Goal: Task Accomplishment & Management: Use online tool/utility

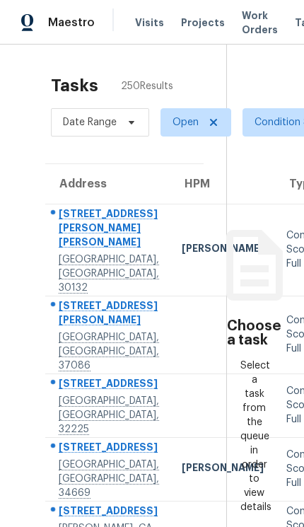
click at [8, 495] on div "Tasks 250 Results Date Range Open Condition Scoping - Full + 1 Assignee ​ Creat…" at bounding box center [152, 469] width 304 height 849
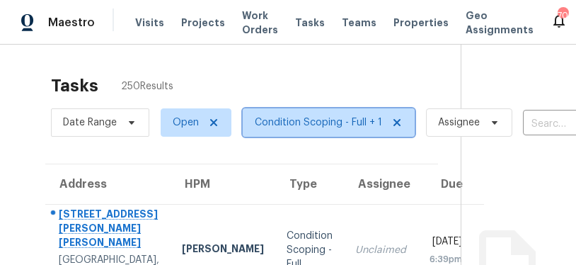
click at [295, 129] on span "Condition Scoping - Full + 1" at bounding box center [318, 122] width 127 height 14
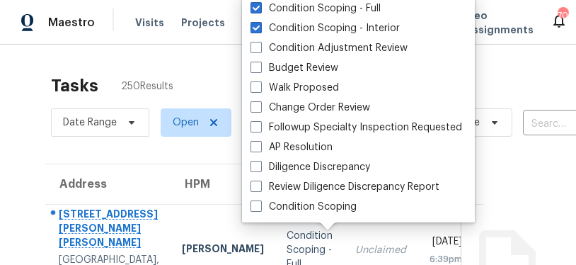
click at [354, 27] on label "Condition Scoping - Interior" at bounding box center [325, 28] width 149 height 14
click at [260, 27] on input "Condition Scoping - Interior" at bounding box center [255, 25] width 9 height 9
checkbox input "false"
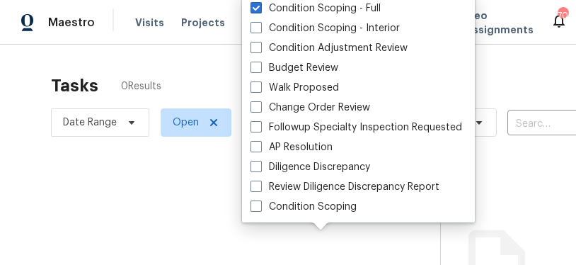
click at [198, 78] on div at bounding box center [288, 132] width 576 height 265
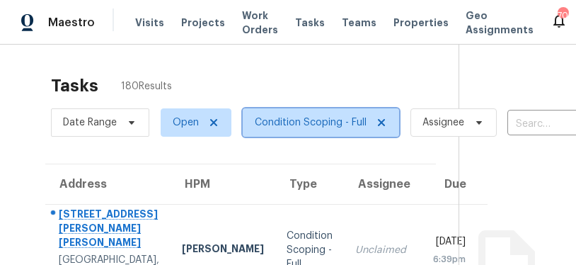
click at [314, 119] on span "Condition Scoping - Full" at bounding box center [311, 122] width 112 height 14
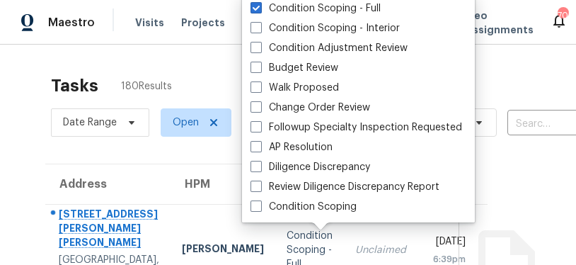
click at [342, 30] on label "Condition Scoping - Interior" at bounding box center [325, 28] width 149 height 14
click at [260, 30] on input "Condition Scoping - Interior" at bounding box center [255, 25] width 9 height 9
checkbox input "true"
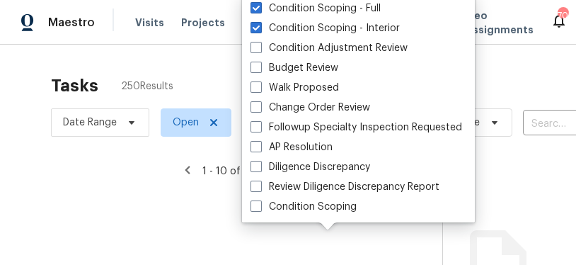
click at [203, 67] on div at bounding box center [288, 132] width 576 height 265
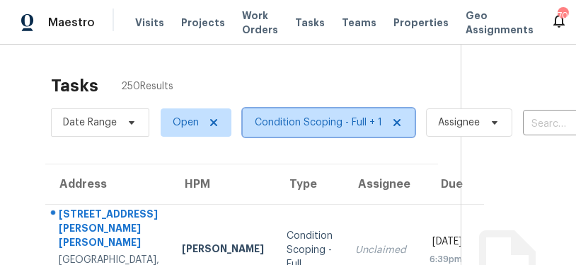
click at [316, 125] on span "Condition Scoping - Full + 1" at bounding box center [318, 122] width 127 height 14
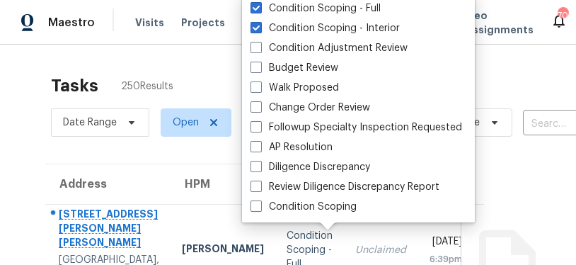
click at [333, 208] on label "Condition Scoping" at bounding box center [304, 207] width 106 height 14
click at [260, 208] on input "Condition Scoping" at bounding box center [255, 204] width 9 height 9
checkbox input "true"
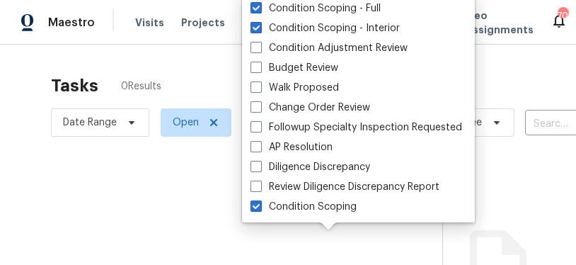
click at [320, 35] on label "Condition Scoping - Interior" at bounding box center [325, 28] width 149 height 14
click at [260, 30] on input "Condition Scoping - Interior" at bounding box center [255, 25] width 9 height 9
checkbox input "false"
click at [323, 37] on div "Condition Scoping - Interior" at bounding box center [358, 28] width 224 height 20
click at [317, 4] on label "Condition Scoping - Full" at bounding box center [316, 8] width 130 height 14
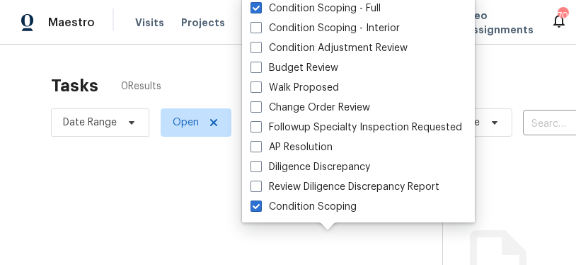
click at [260, 4] on input "Condition Scoping - Full" at bounding box center [255, 5] width 9 height 9
checkbox input "false"
click at [219, 84] on div at bounding box center [288, 132] width 576 height 265
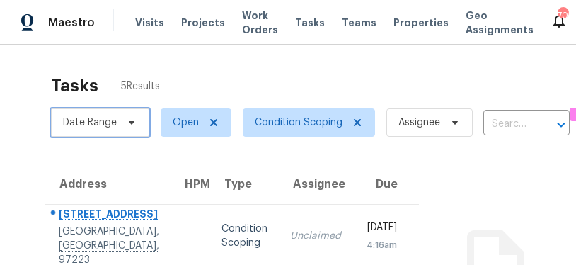
click at [127, 115] on span "Date Range" at bounding box center [100, 122] width 98 height 28
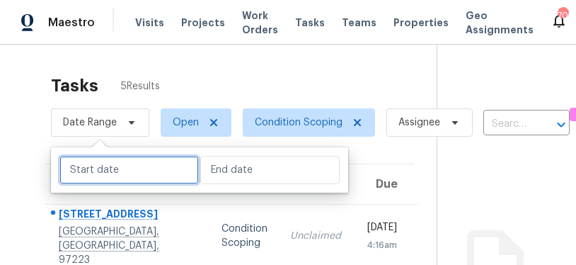
click at [156, 169] on input "text" at bounding box center [128, 170] width 139 height 28
select select "8"
select select "2025"
select select "9"
select select "2025"
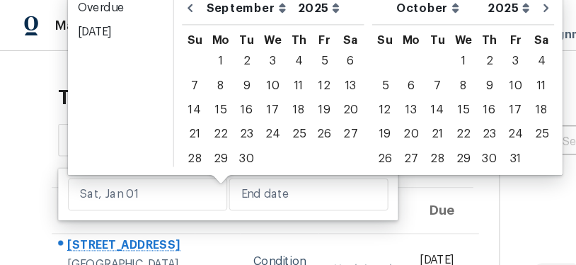
scroll to position [3, 0]
click at [179, 96] on div "14" at bounding box center [170, 96] width 23 height 20
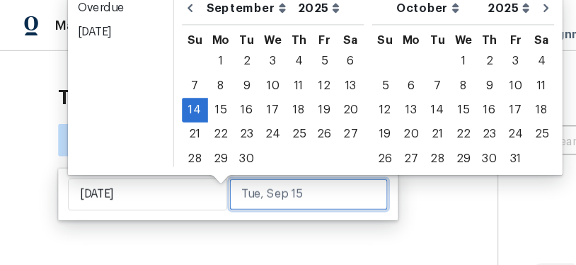
type input "Sun, Sep 14"
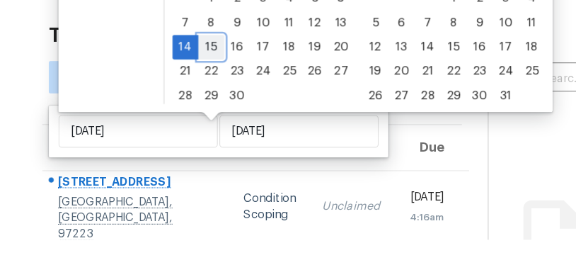
click at [190, 86] on div "15" at bounding box center [193, 96] width 23 height 20
type input "Mon, Sep 15"
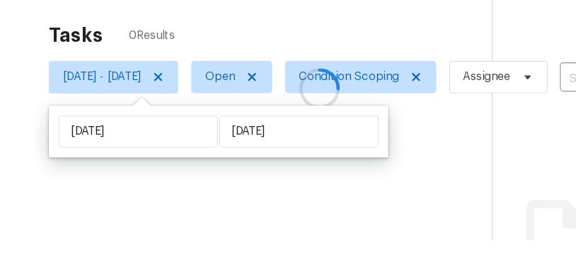
scroll to position [25, 0]
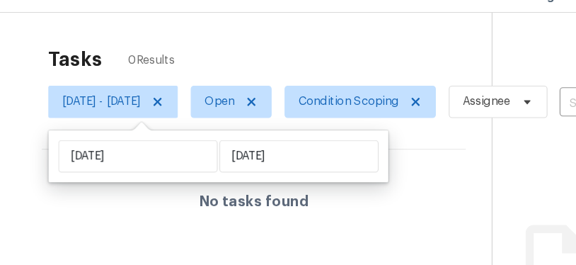
click at [353, 67] on div "Tasks 0 Results" at bounding box center [245, 85] width 388 height 37
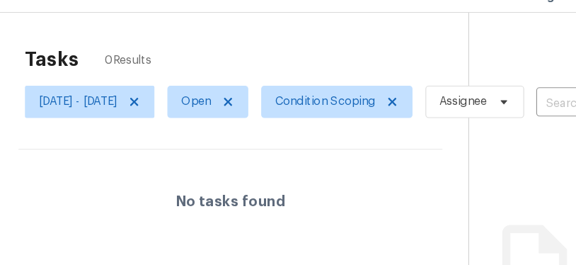
scroll to position [0, 21]
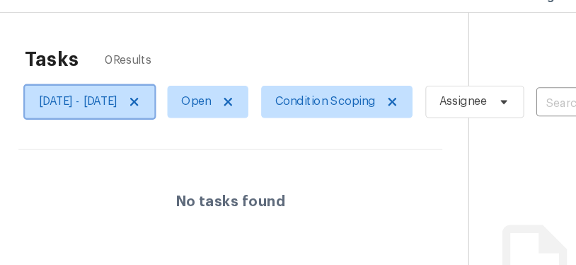
click at [132, 117] on icon at bounding box center [125, 122] width 11 height 11
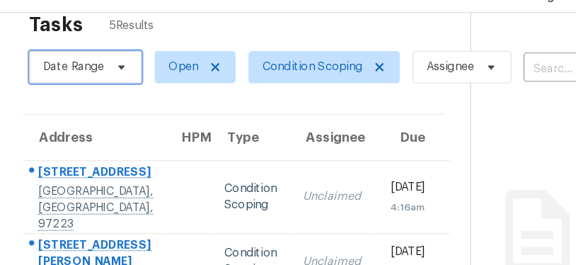
scroll to position [13, 17]
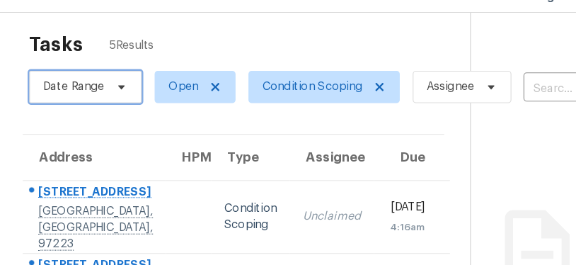
click at [82, 102] on span "Date Range" at bounding box center [73, 109] width 54 height 14
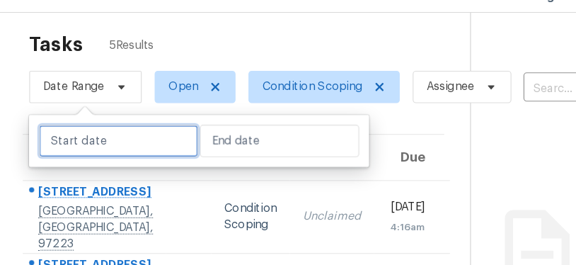
click at [127, 91] on body "Maestro Visits Projects Work Orders Tasks Teams Properties Geo Assignments 705 …" at bounding box center [288, 132] width 576 height 265
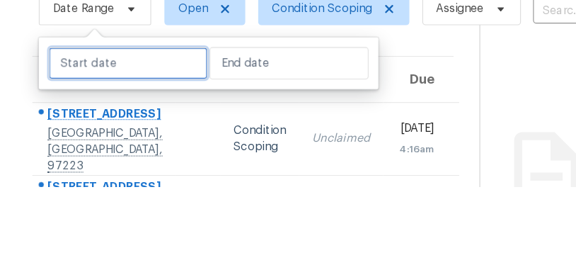
select select "8"
select select "2025"
select select "9"
select select "2025"
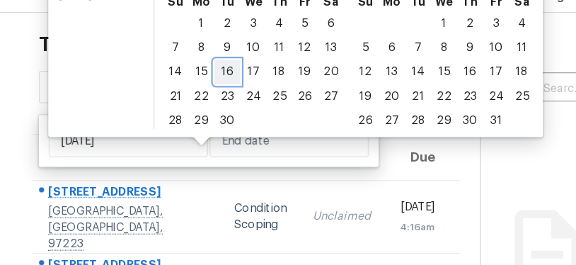
click at [201, 86] on div "16" at bounding box center [199, 96] width 23 height 20
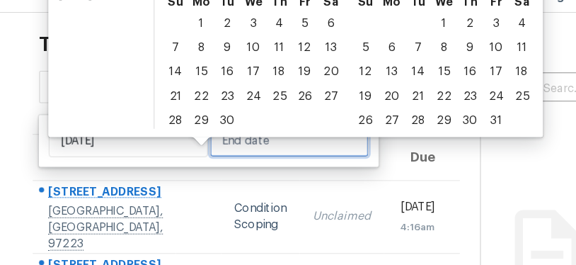
type input "Tue, Sep 16"
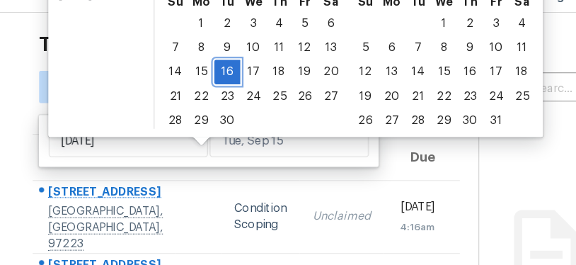
click at [203, 86] on div "16" at bounding box center [199, 96] width 23 height 20
type input "Tue, Sep 16"
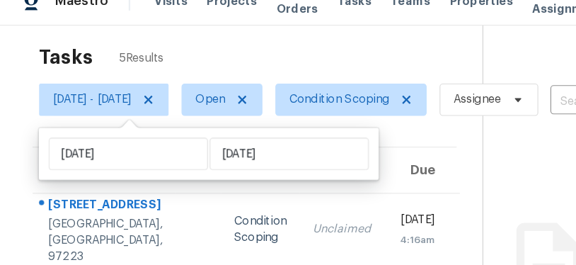
scroll to position [11, 0]
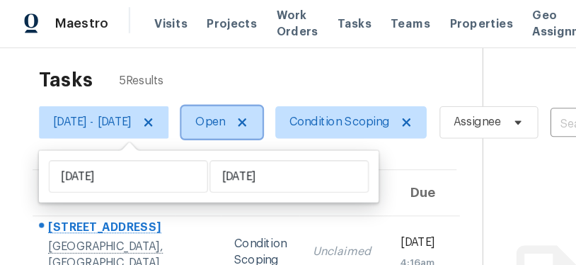
click at [197, 102] on span "Open" at bounding box center [184, 109] width 26 height 14
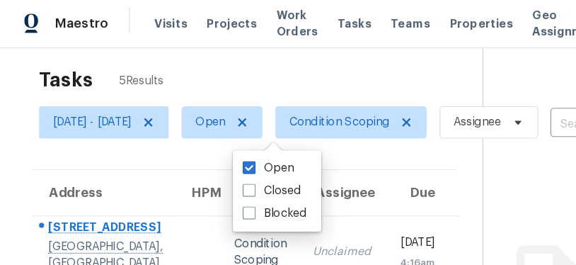
click at [245, 162] on label "Closed" at bounding box center [237, 169] width 51 height 14
click at [222, 162] on input "Closed" at bounding box center [216, 166] width 9 height 9
checkbox input "true"
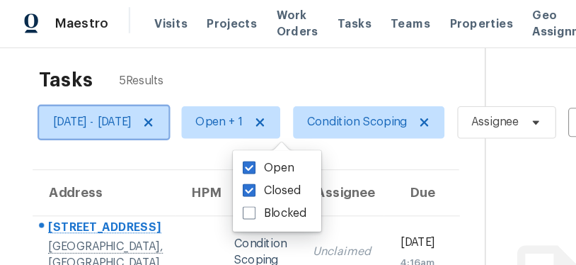
click at [135, 103] on icon at bounding box center [129, 108] width 11 height 11
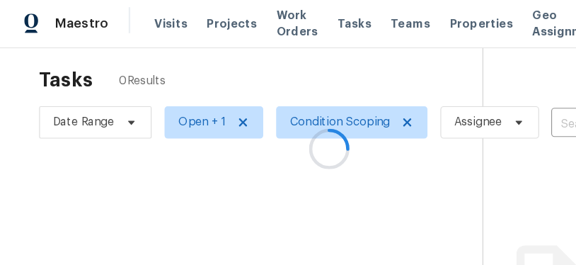
click at [301, 90] on div at bounding box center [288, 132] width 576 height 265
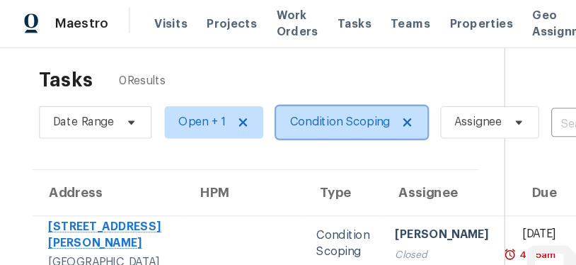
click at [301, 102] on span "Condition Scoping" at bounding box center [297, 109] width 88 height 14
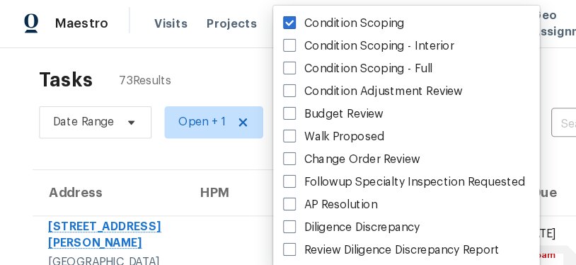
click at [339, 35] on label "Condition Scoping - Interior" at bounding box center [322, 42] width 149 height 14
click at [257, 35] on input "Condition Scoping - Interior" at bounding box center [252, 39] width 9 height 9
checkbox input "true"
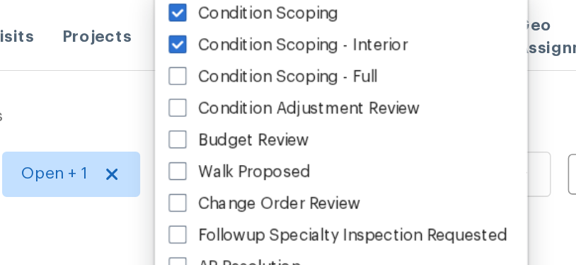
click at [248, 47] on label "Condition Scoping - Full" at bounding box center [313, 48] width 130 height 14
click at [248, 47] on input "Condition Scoping - Full" at bounding box center [252, 45] width 9 height 9
checkbox input "true"
click at [248, 9] on label "Condition Scoping" at bounding box center [301, 8] width 106 height 14
click at [248, 9] on input "Condition Scoping" at bounding box center [252, 5] width 9 height 9
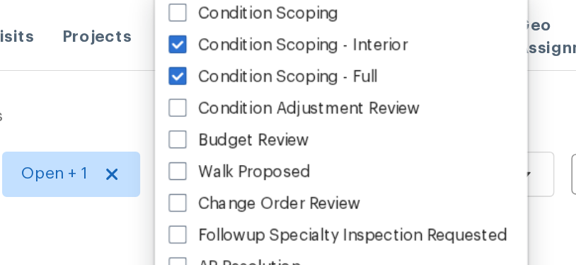
checkbox input "false"
click at [66, 67] on div at bounding box center [288, 132] width 576 height 265
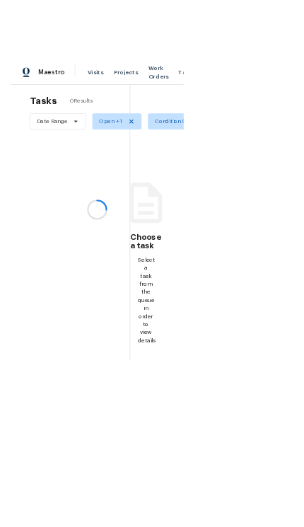
scroll to position [0, 69]
